Goal: Check status: Check status

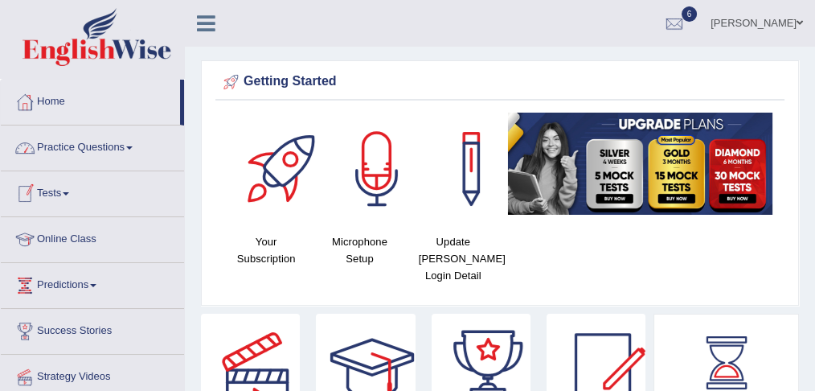
click at [77, 192] on link "Tests" at bounding box center [92, 191] width 183 height 40
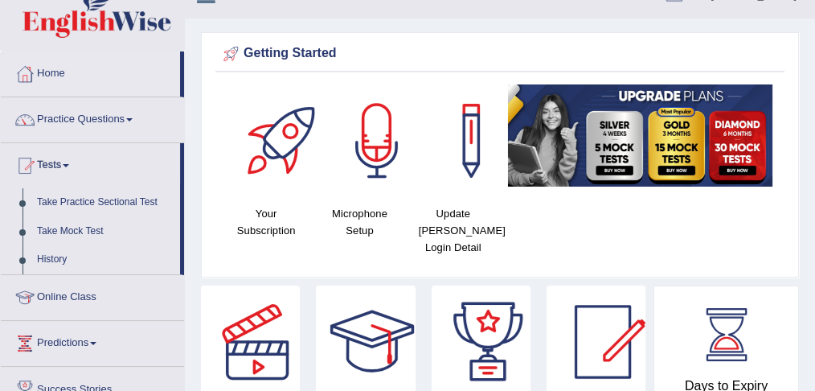
scroll to position [53, 0]
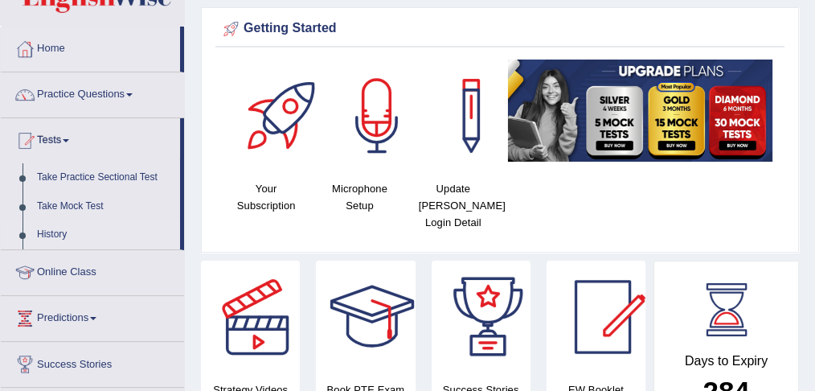
click at [58, 228] on link "History" at bounding box center [105, 234] width 150 height 29
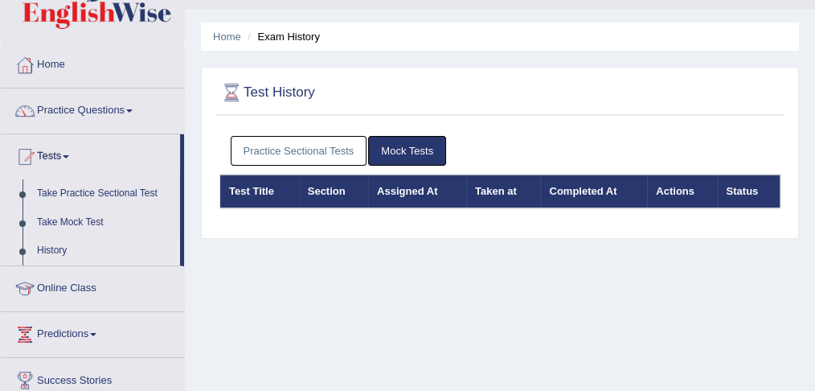
scroll to position [107, 0]
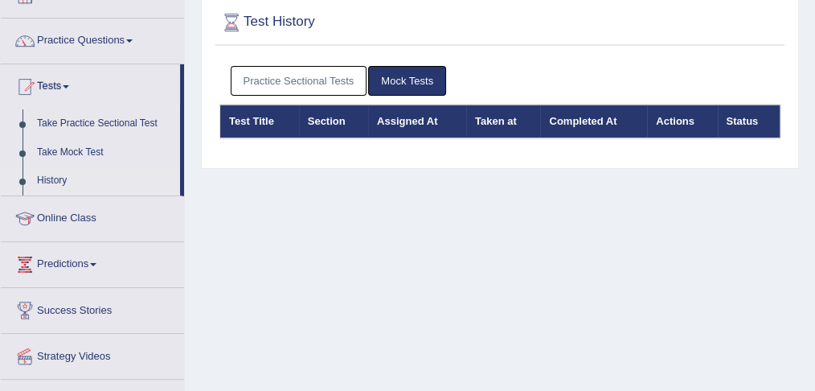
click at [339, 84] on link "Practice Sectional Tests" at bounding box center [299, 81] width 137 height 30
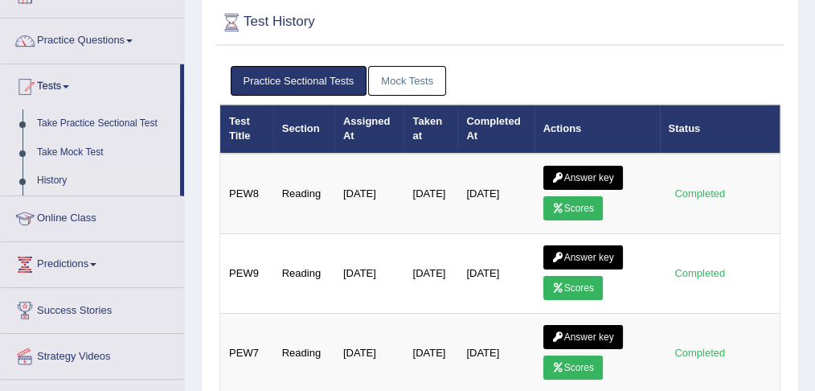
scroll to position [161, 0]
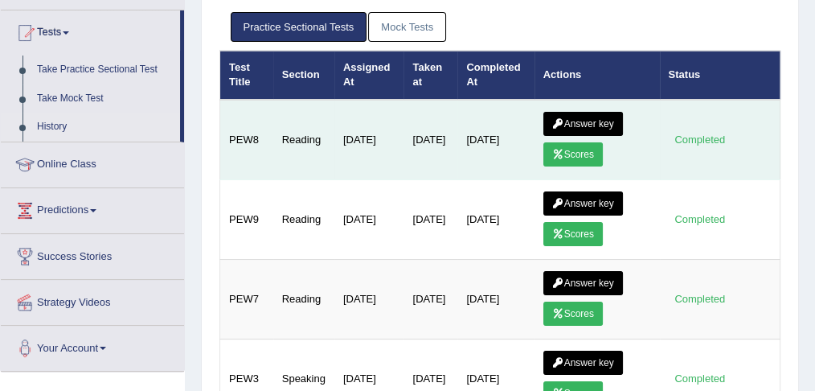
click at [582, 123] on link "Answer key" at bounding box center [583, 124] width 80 height 24
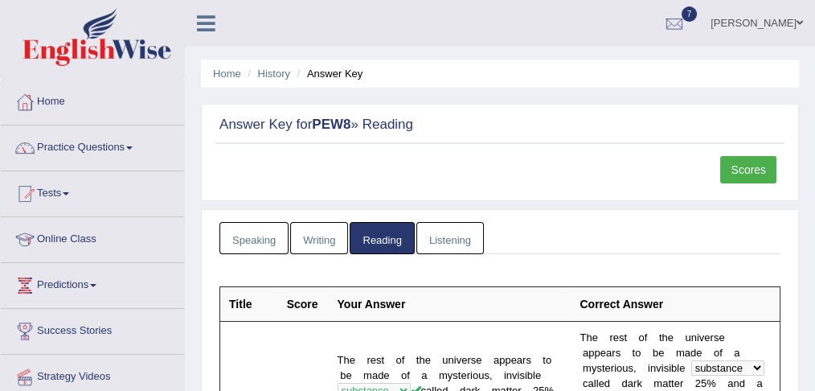
click at [730, 174] on link "Scores" at bounding box center [748, 169] width 56 height 27
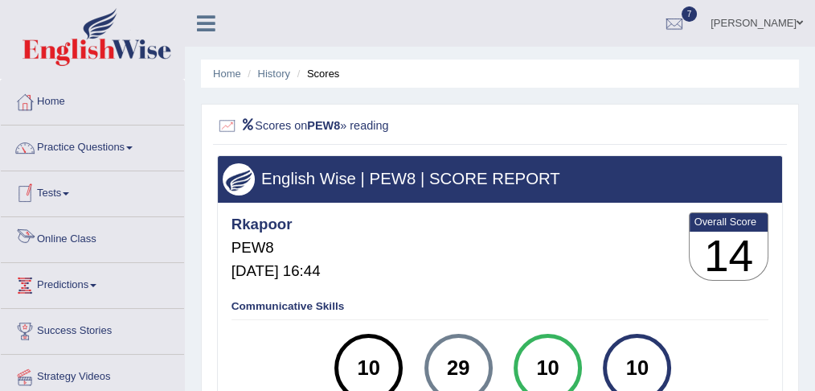
click at [67, 232] on link "Online Class" at bounding box center [92, 237] width 183 height 40
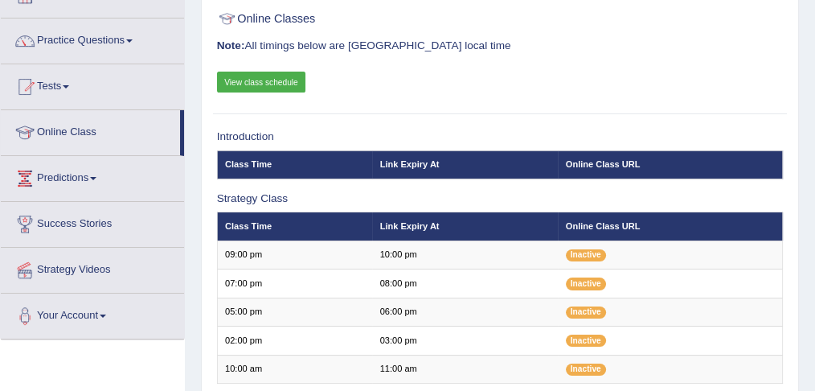
click at [280, 79] on link "View class schedule" at bounding box center [261, 82] width 89 height 21
